Goal: Find contact information: Find contact information

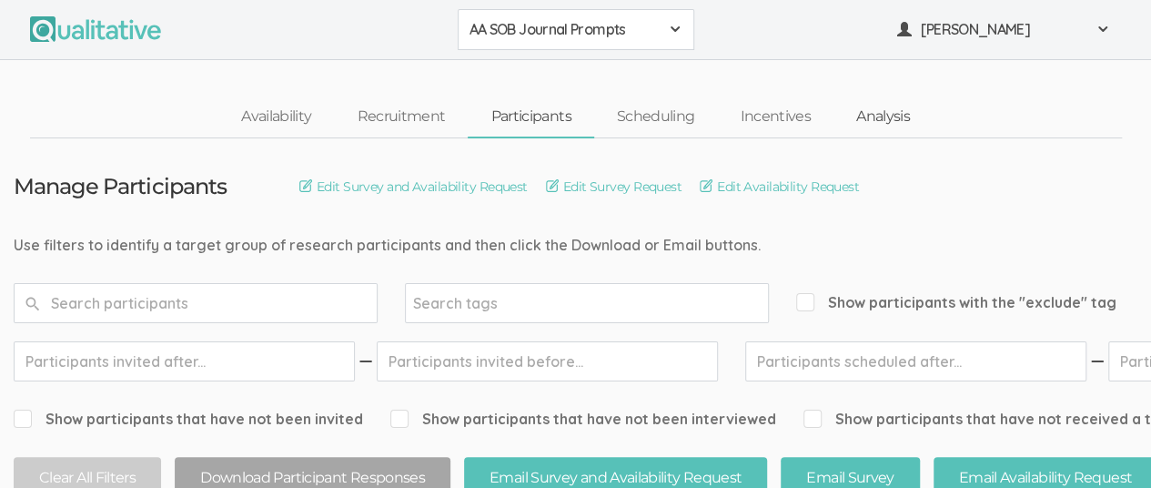
click at [896, 118] on link "Analysis" at bounding box center [883, 116] width 99 height 39
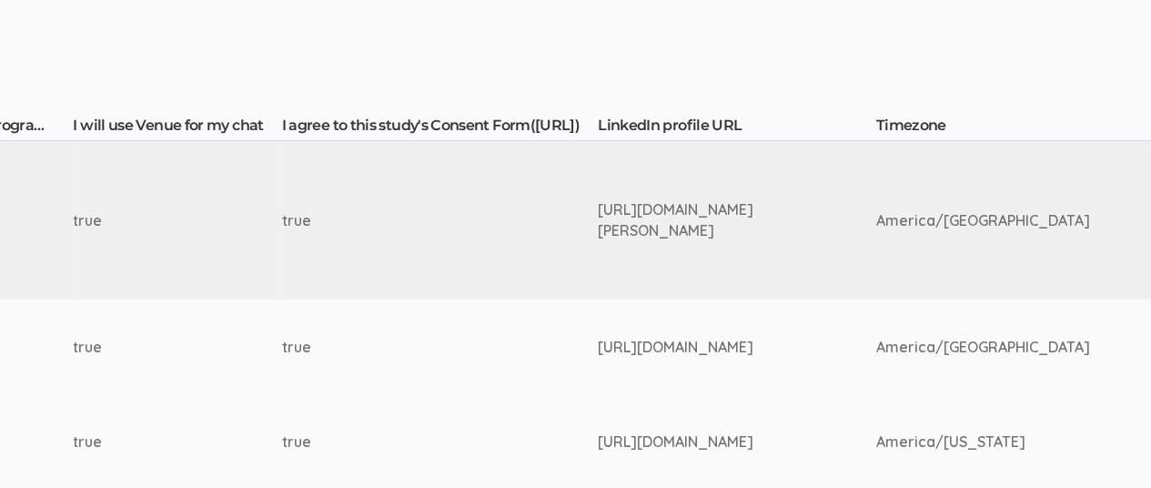
scroll to position [411, 2710]
drag, startPoint x: 562, startPoint y: 205, endPoint x: 744, endPoint y: 236, distance: 184.6
click at [744, 236] on div "[URL][DOMAIN_NAME][PERSON_NAME]" at bounding box center [703, 220] width 210 height 42
click at [643, 229] on div "[URL][DOMAIN_NAME][PERSON_NAME]" at bounding box center [703, 220] width 210 height 42
drag, startPoint x: 562, startPoint y: 206, endPoint x: 723, endPoint y: 237, distance: 164.0
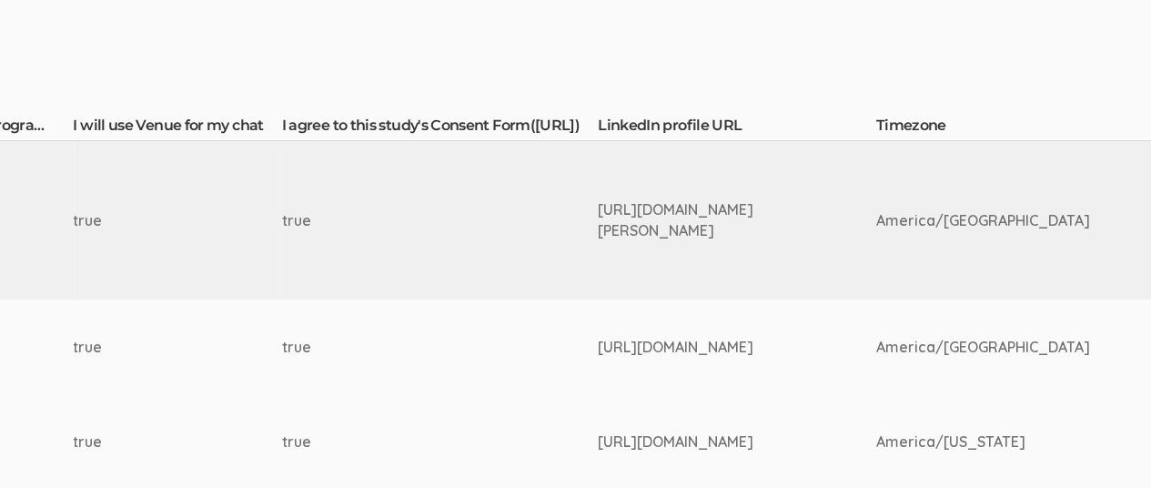
click at [723, 237] on div "[URL][DOMAIN_NAME][PERSON_NAME]" at bounding box center [703, 220] width 210 height 42
copy div "[URL][DOMAIN_NAME][PERSON_NAME]"
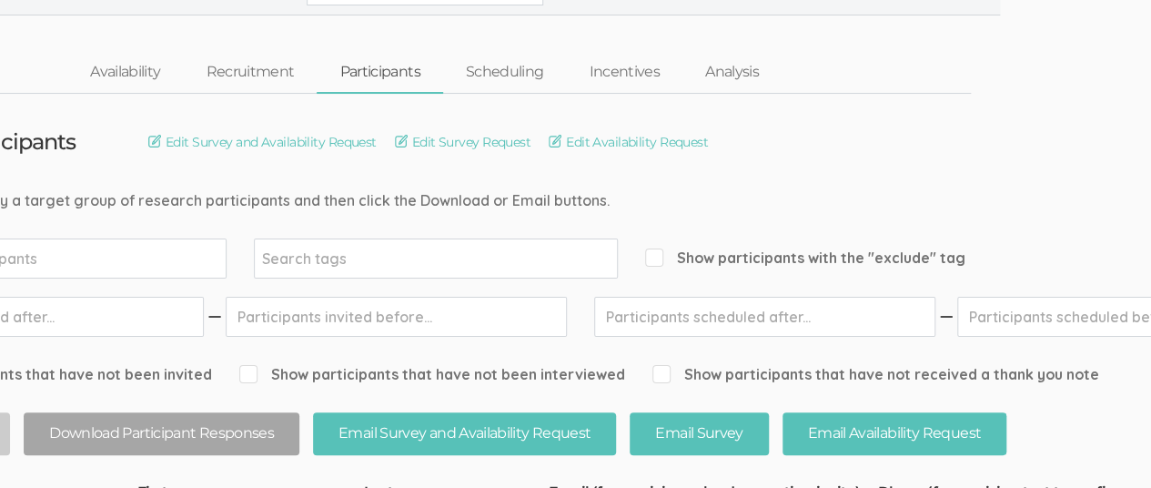
scroll to position [0, 151]
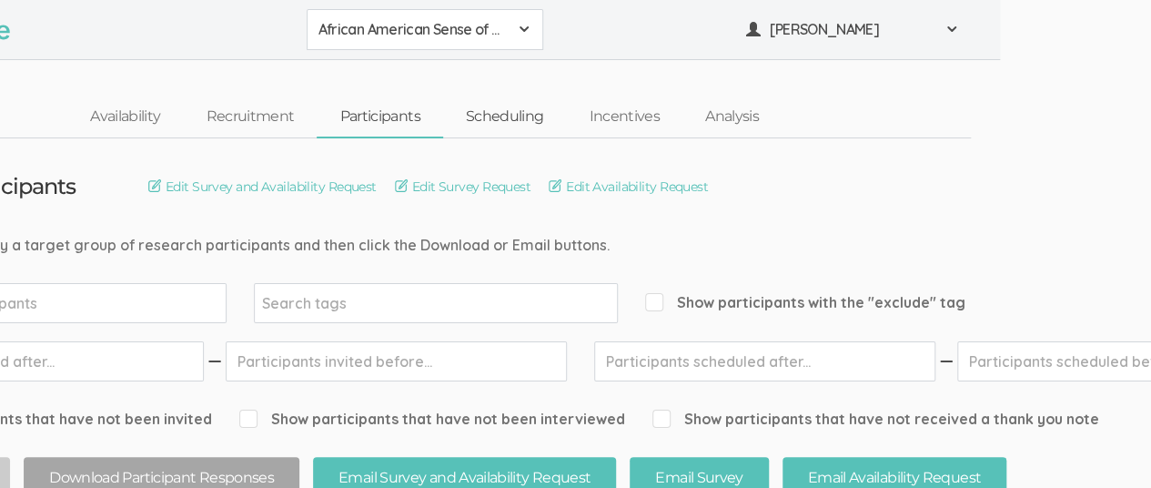
click at [502, 116] on link "Scheduling" at bounding box center [505, 116] width 124 height 39
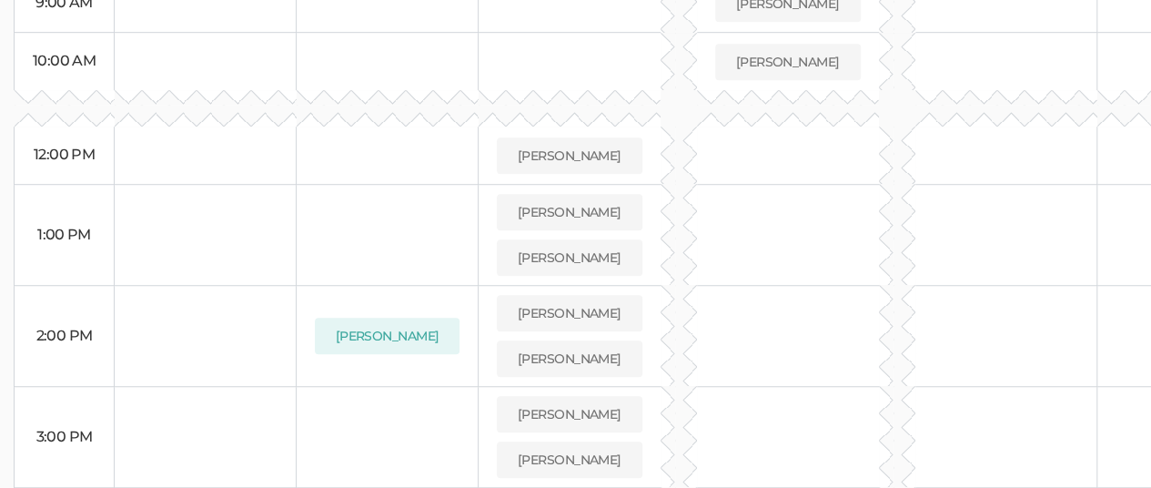
scroll to position [553, 0]
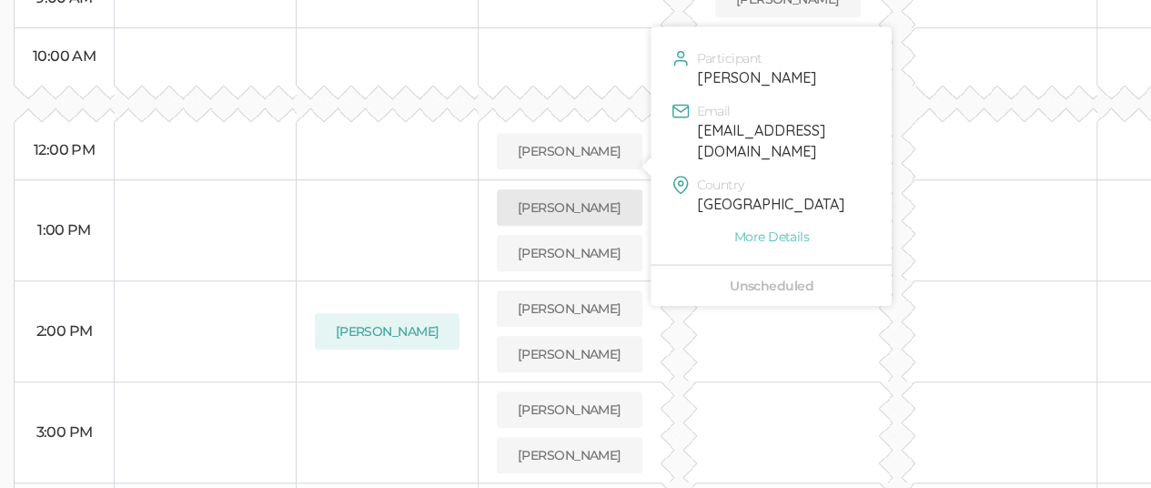
click at [572, 189] on button "[PERSON_NAME]" at bounding box center [570, 207] width 146 height 36
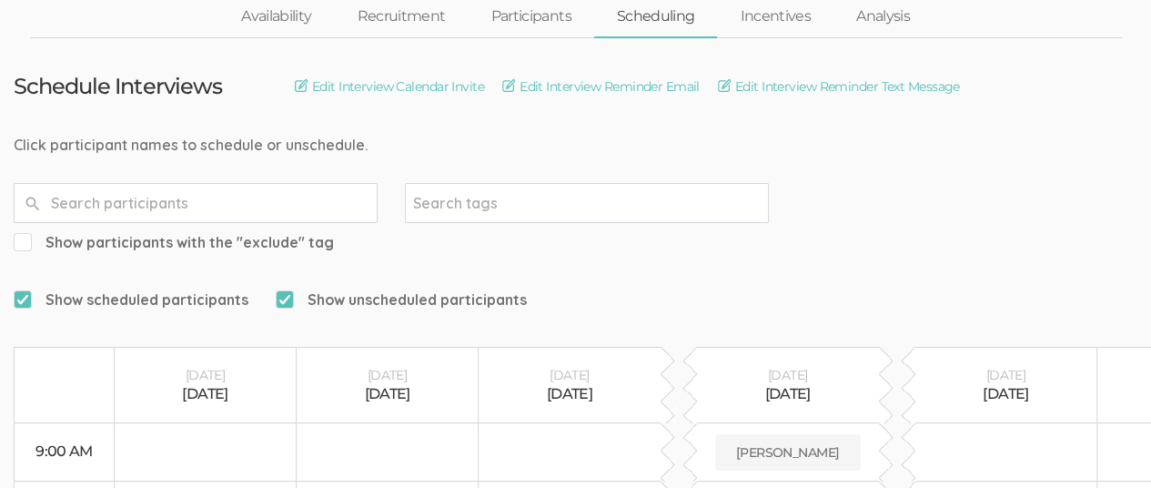
scroll to position [0, 0]
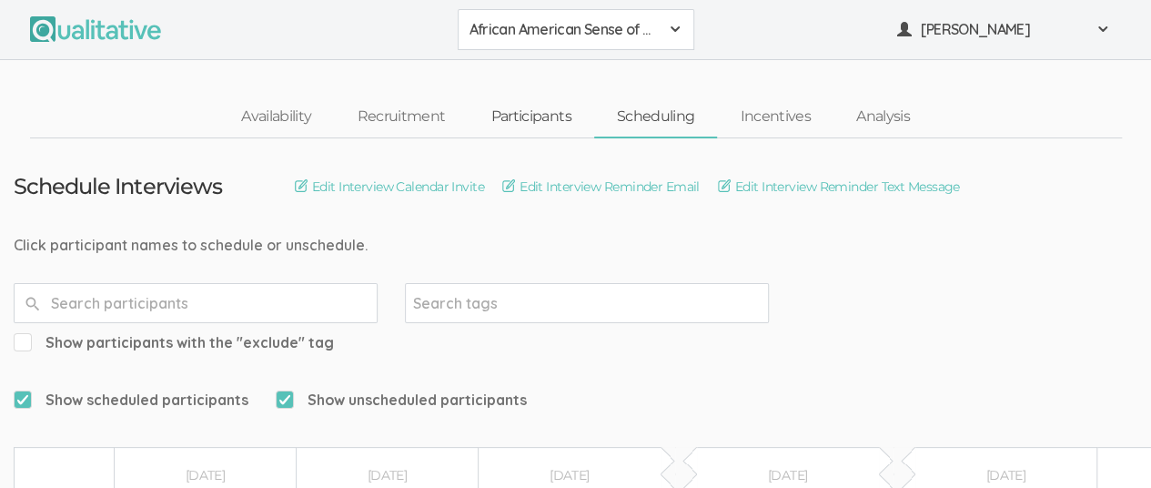
click at [531, 118] on link "Participants" at bounding box center [531, 116] width 126 height 39
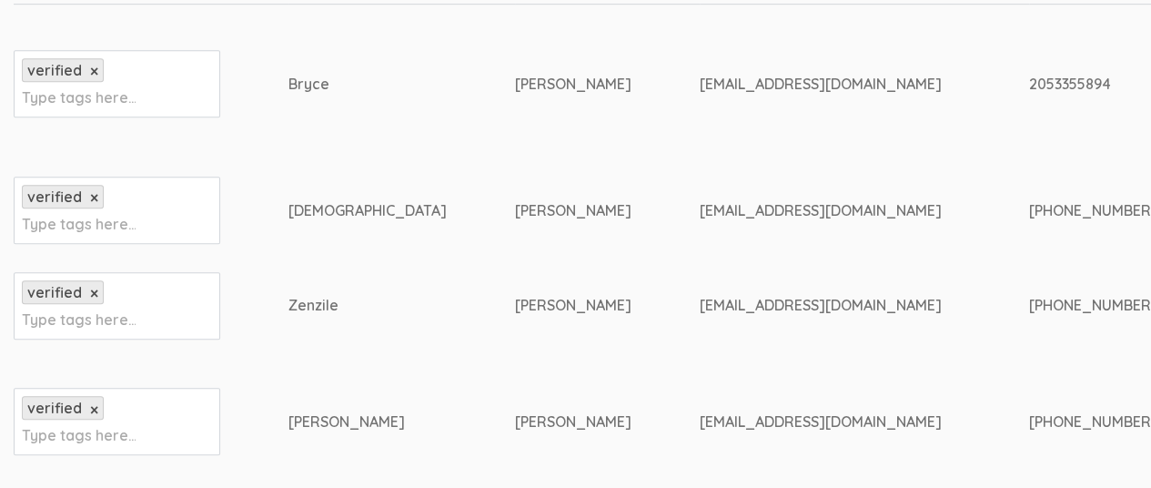
scroll to position [550, 0]
drag, startPoint x: 515, startPoint y: 81, endPoint x: 757, endPoint y: 80, distance: 242.1
click at [757, 80] on div "[EMAIL_ADDRESS][DOMAIN_NAME]" at bounding box center [830, 82] width 261 height 21
copy div "[EMAIL_ADDRESS][DOMAIN_NAME]"
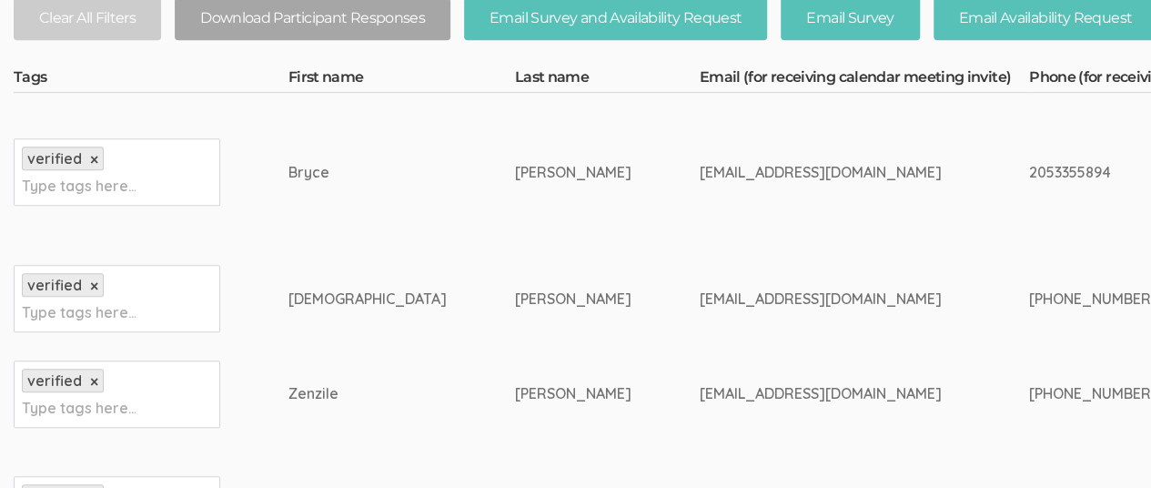
scroll to position [462, 0]
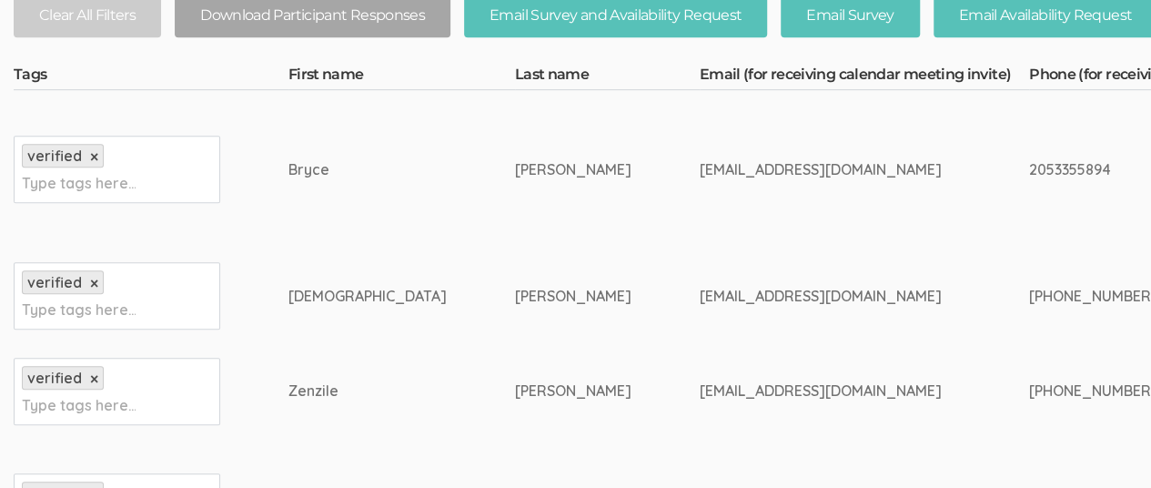
copy div "[EMAIL_ADDRESS][DOMAIN_NAME]"
